Goal: Task Accomplishment & Management: Use online tool/utility

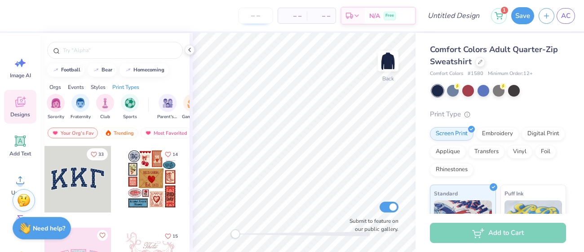
click at [285, 16] on span "– –" at bounding box center [292, 15] width 18 height 9
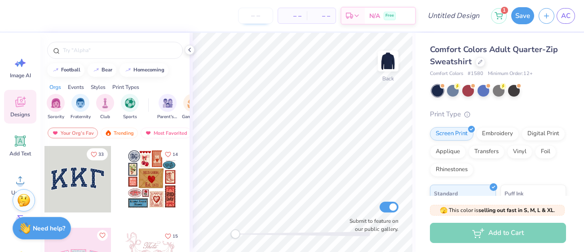
click at [259, 18] on input "number" at bounding box center [255, 16] width 35 height 16
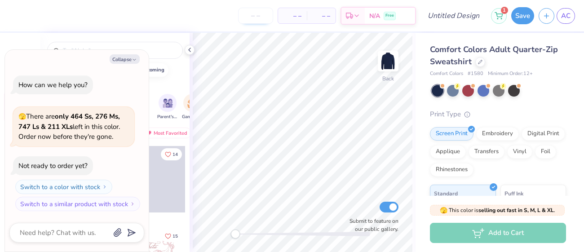
type input "7"
type textarea "x"
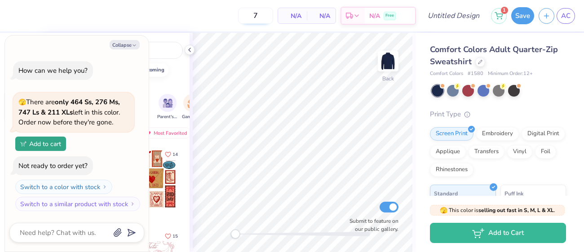
type input "12"
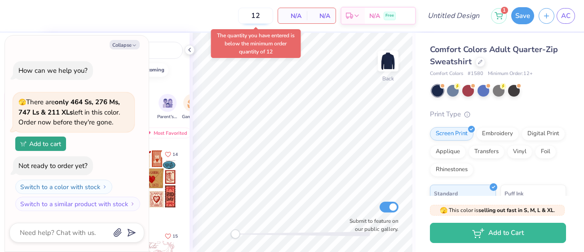
click at [265, 19] on input "12" at bounding box center [255, 16] width 35 height 16
click at [190, 49] on icon at bounding box center [189, 49] width 7 height 7
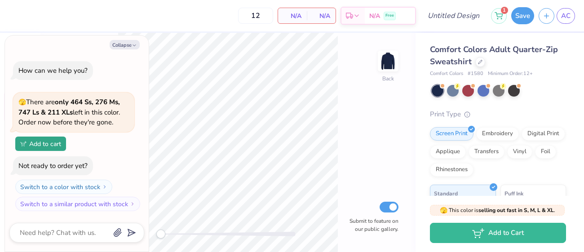
type textarea "x"
click at [273, 18] on input "12" at bounding box center [255, 16] width 35 height 16
type input "1"
click at [403, 143] on div "Back Submit to feature on our public gallery." at bounding box center [227, 142] width 375 height 219
click at [255, 18] on input "12" at bounding box center [255, 16] width 35 height 16
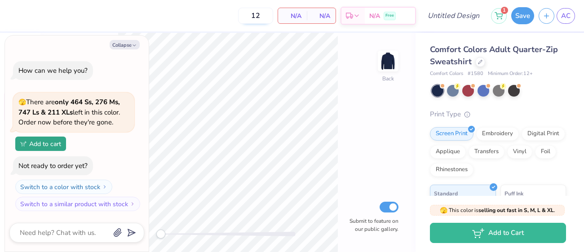
type input "2"
type textarea "x"
type input "20"
click at [127, 44] on button "Collapse" at bounding box center [125, 44] width 30 height 9
type textarea "x"
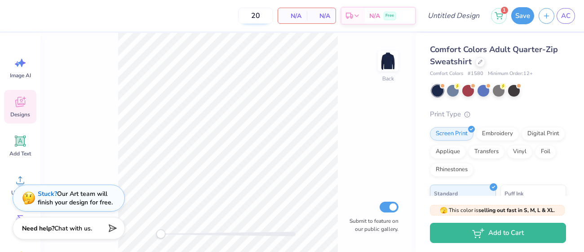
click at [260, 19] on input "20" at bounding box center [255, 16] width 35 height 16
type input "2"
type input "15"
click at [260, 19] on input "15" at bounding box center [255, 16] width 35 height 16
click at [395, 205] on input "Submit to feature on our public gallery." at bounding box center [388, 207] width 19 height 11
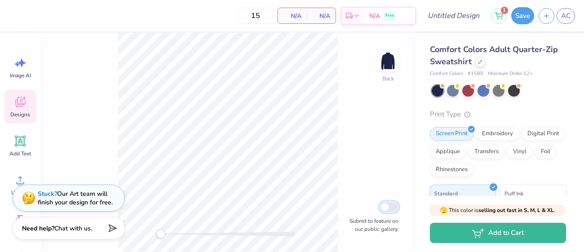
checkbox input "false"
click at [382, 175] on div "Back Submit to feature on our public gallery." at bounding box center [227, 142] width 375 height 219
click at [441, 91] on div at bounding box center [438, 91] width 12 height 12
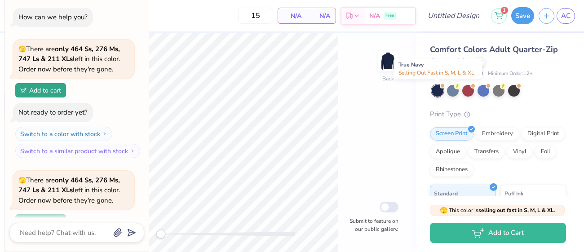
scroll to position [78, 0]
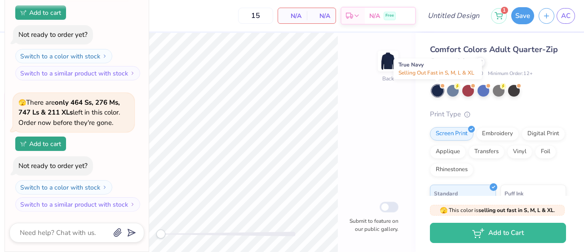
click at [440, 93] on div at bounding box center [438, 91] width 12 height 12
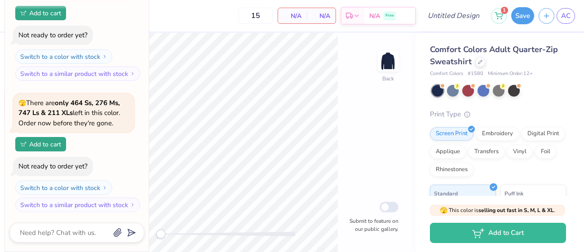
scroll to position [0, 0]
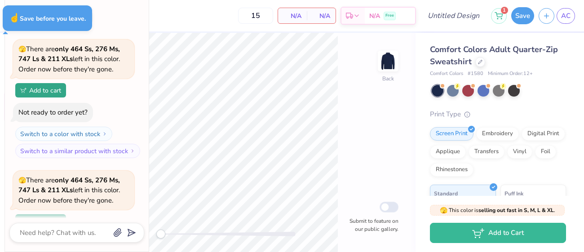
type textarea "x"
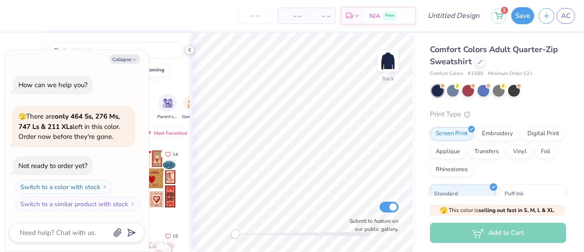
click at [189, 49] on polyline at bounding box center [190, 50] width 2 height 4
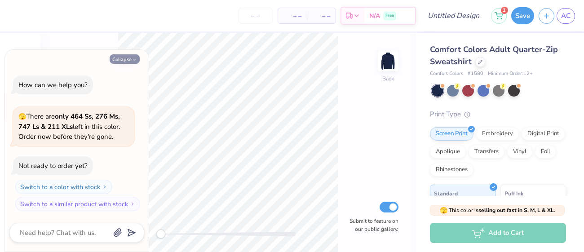
click at [133, 61] on icon "button" at bounding box center [134, 59] width 5 height 5
type textarea "x"
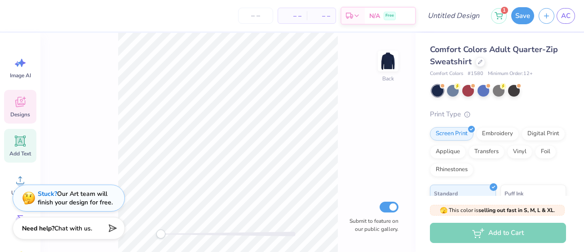
click at [20, 143] on icon at bounding box center [20, 141] width 9 height 9
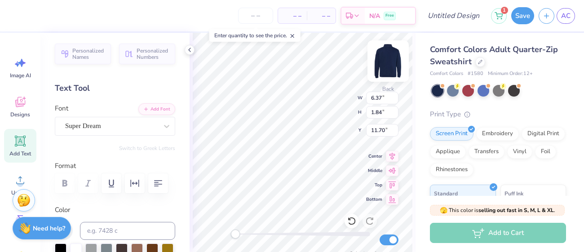
click at [381, 68] on img at bounding box center [388, 61] width 36 height 36
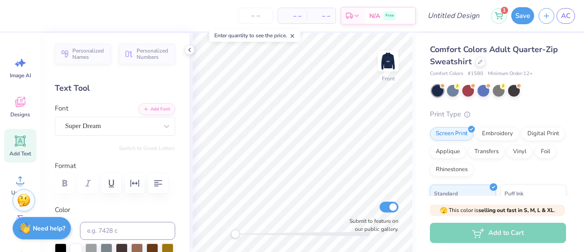
click at [21, 138] on icon at bounding box center [20, 141] width 9 height 9
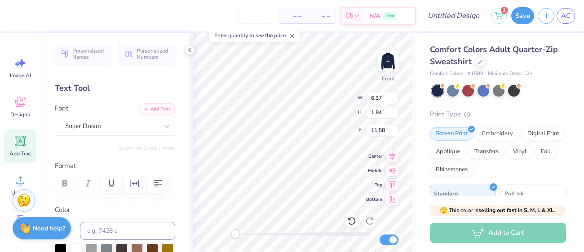
type textarea "S"
type textarea "VICE PRES"
click at [96, 134] on div "Super Dream" at bounding box center [115, 126] width 120 height 19
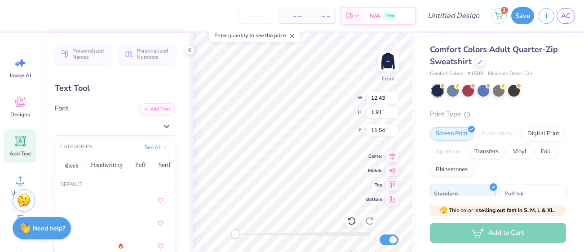
scroll to position [30, 0]
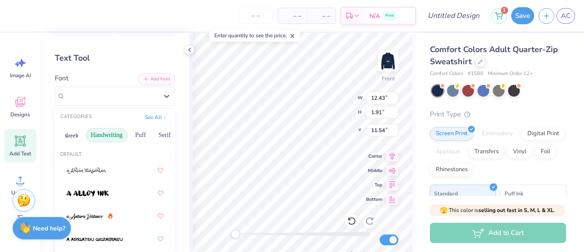
click at [111, 128] on button "Handwriting" at bounding box center [107, 135] width 42 height 14
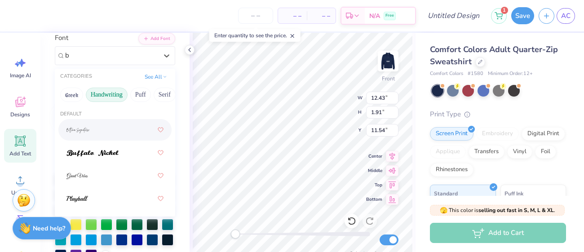
scroll to position [0, 0]
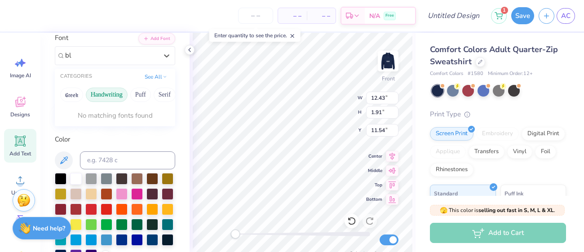
type input "b"
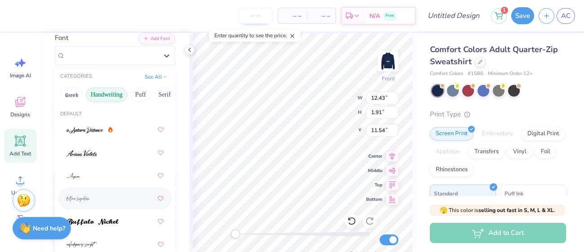
click at [246, 21] on input "number" at bounding box center [255, 16] width 35 height 16
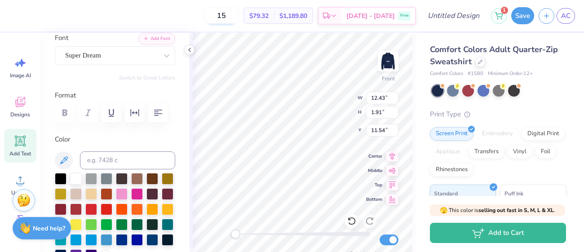
click at [230, 18] on input "15" at bounding box center [221, 16] width 35 height 16
click at [233, 16] on input "15" at bounding box center [221, 16] width 35 height 16
click at [234, 17] on input "12" at bounding box center [226, 16] width 35 height 16
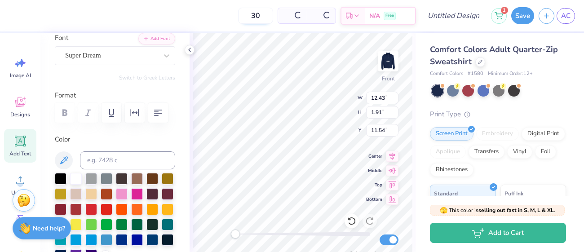
click at [250, 14] on input "30" at bounding box center [255, 16] width 35 height 16
click at [235, 16] on input "50" at bounding box center [221, 16] width 35 height 16
type input "100"
